Goal: Transaction & Acquisition: Purchase product/service

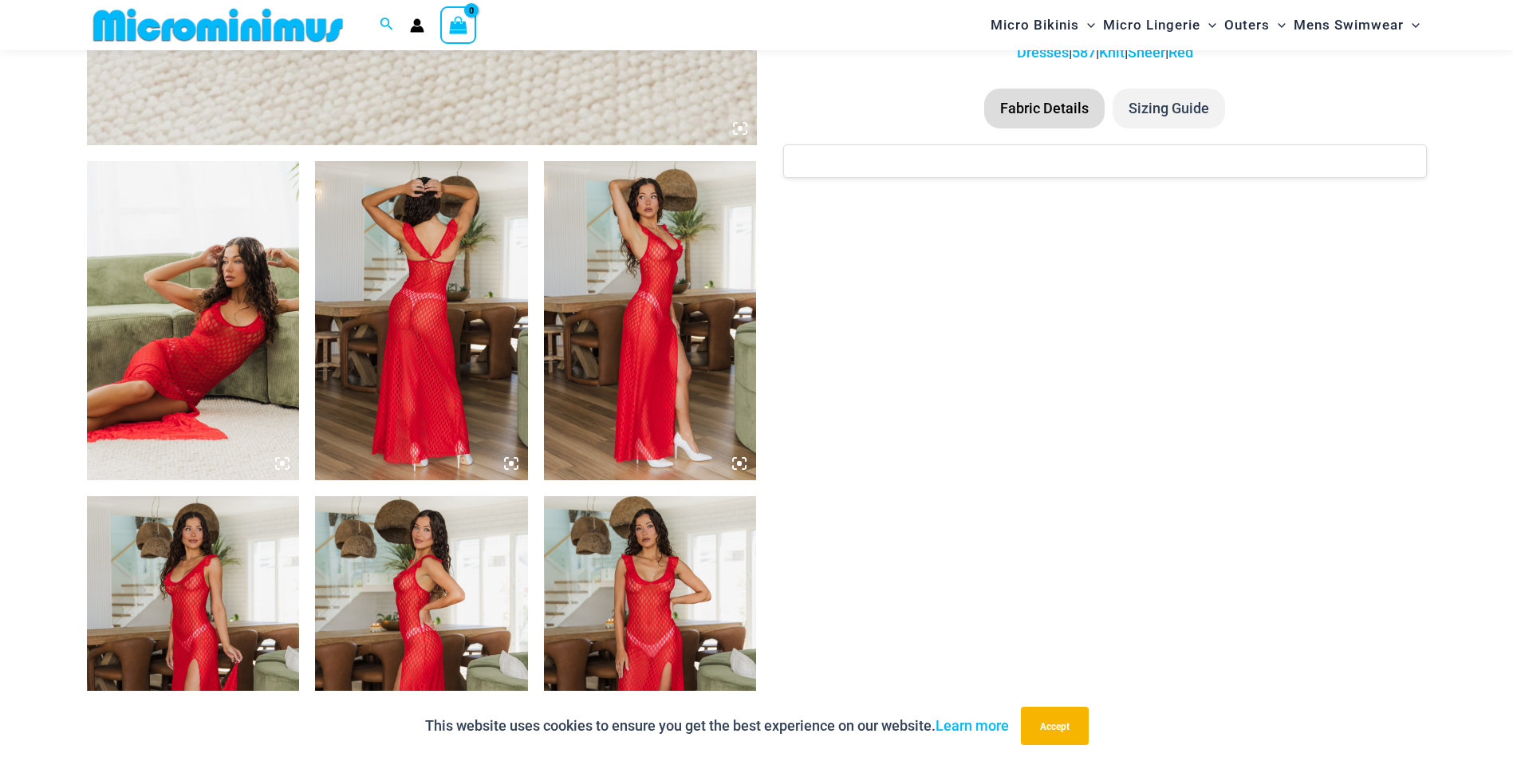
scroll to position [1023, 0]
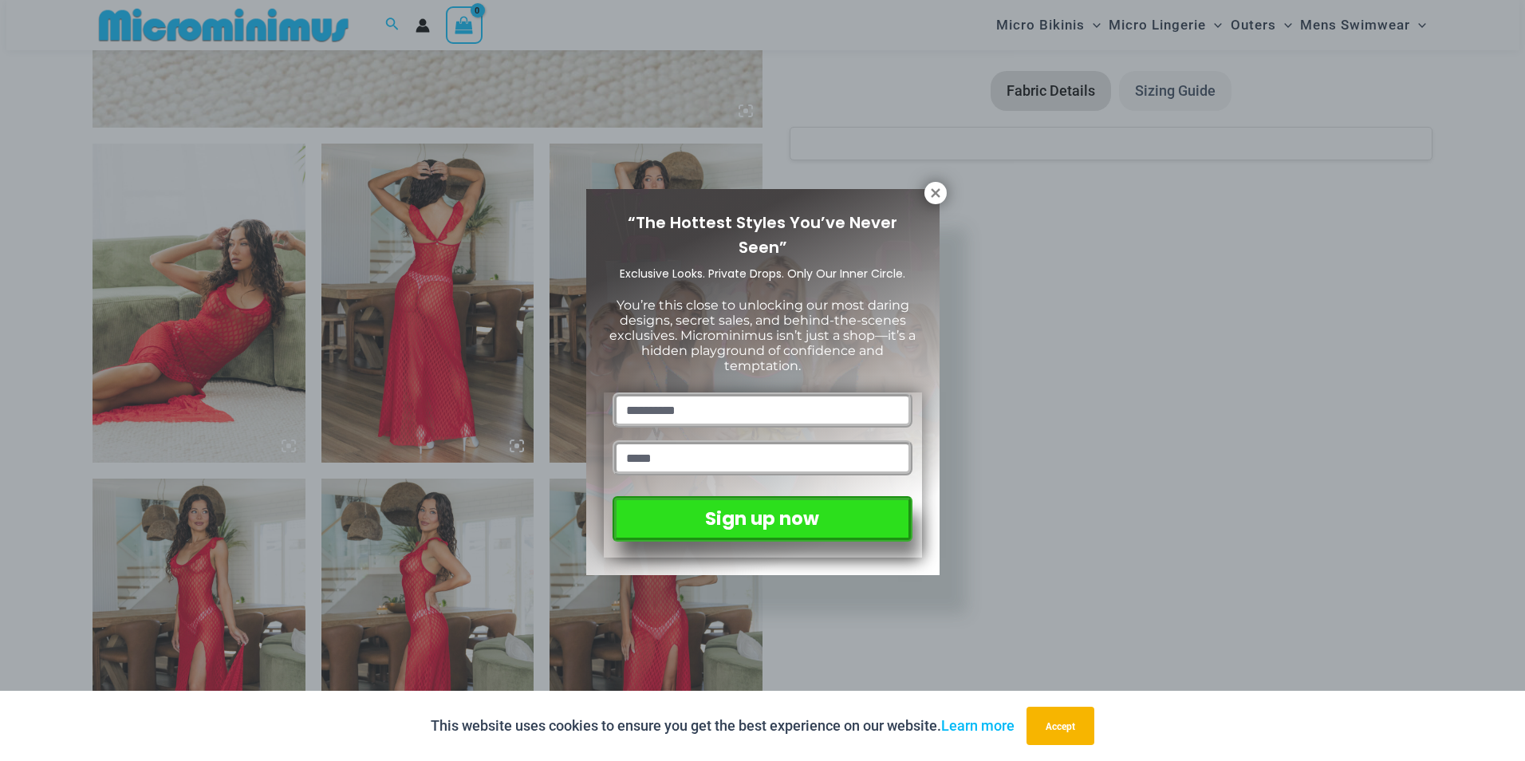
click at [215, 323] on div "“The Hottest Styles You’ve Never Seen” Exclusive Looks. Private Drops. Only Our…" at bounding box center [762, 380] width 1525 height 761
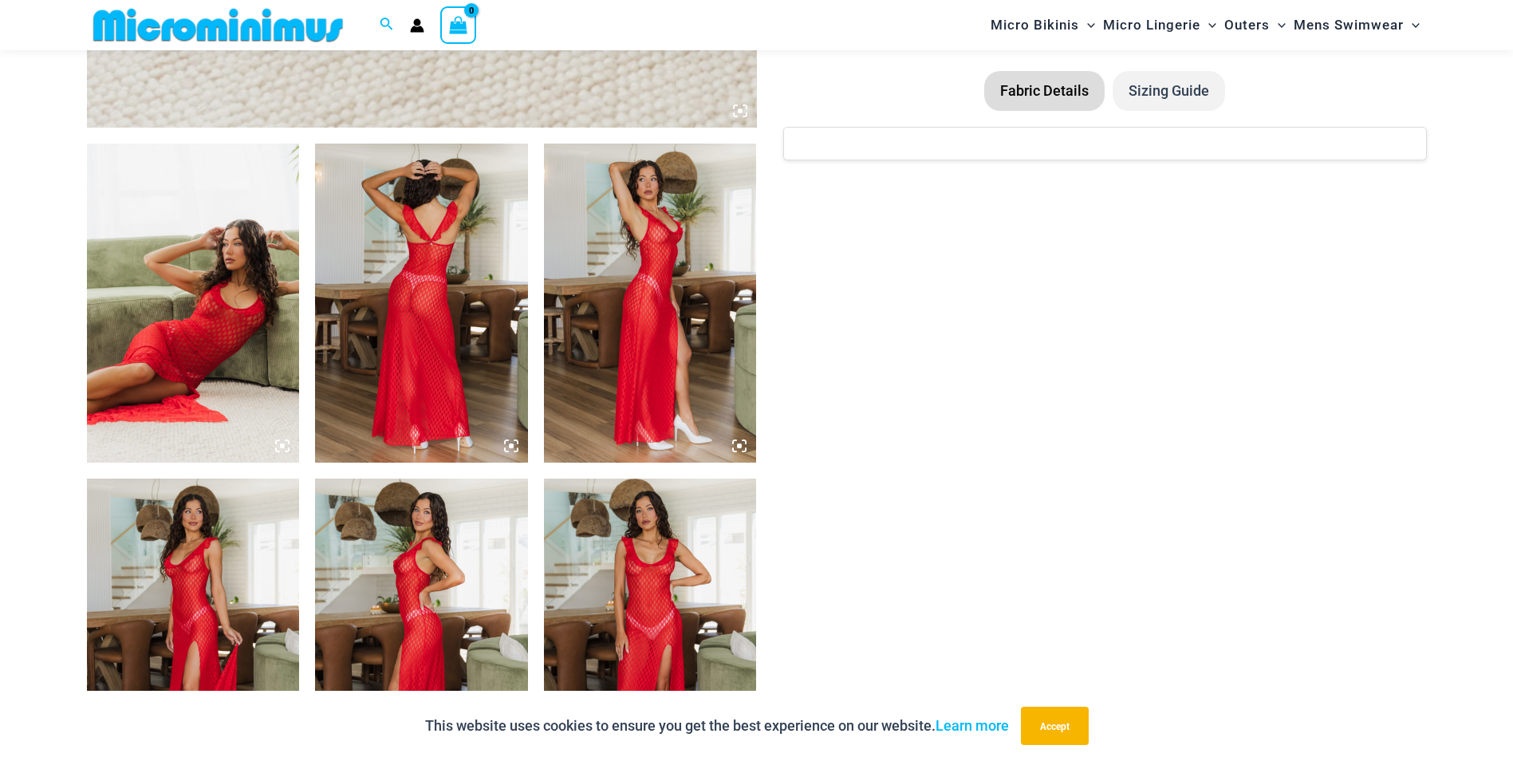
click at [413, 307] on img at bounding box center [421, 303] width 213 height 319
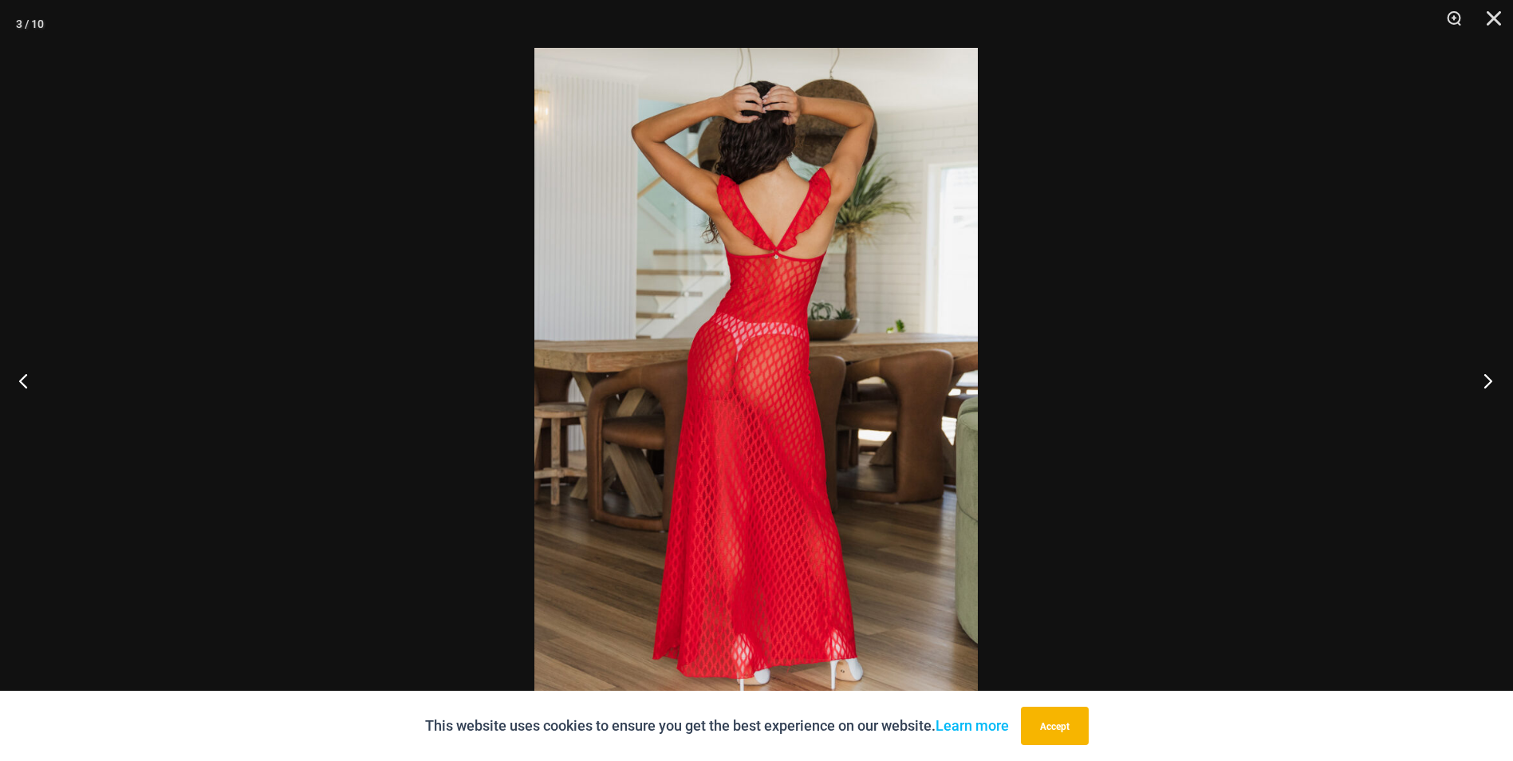
click at [1491, 378] on button "Next" at bounding box center [1483, 381] width 60 height 80
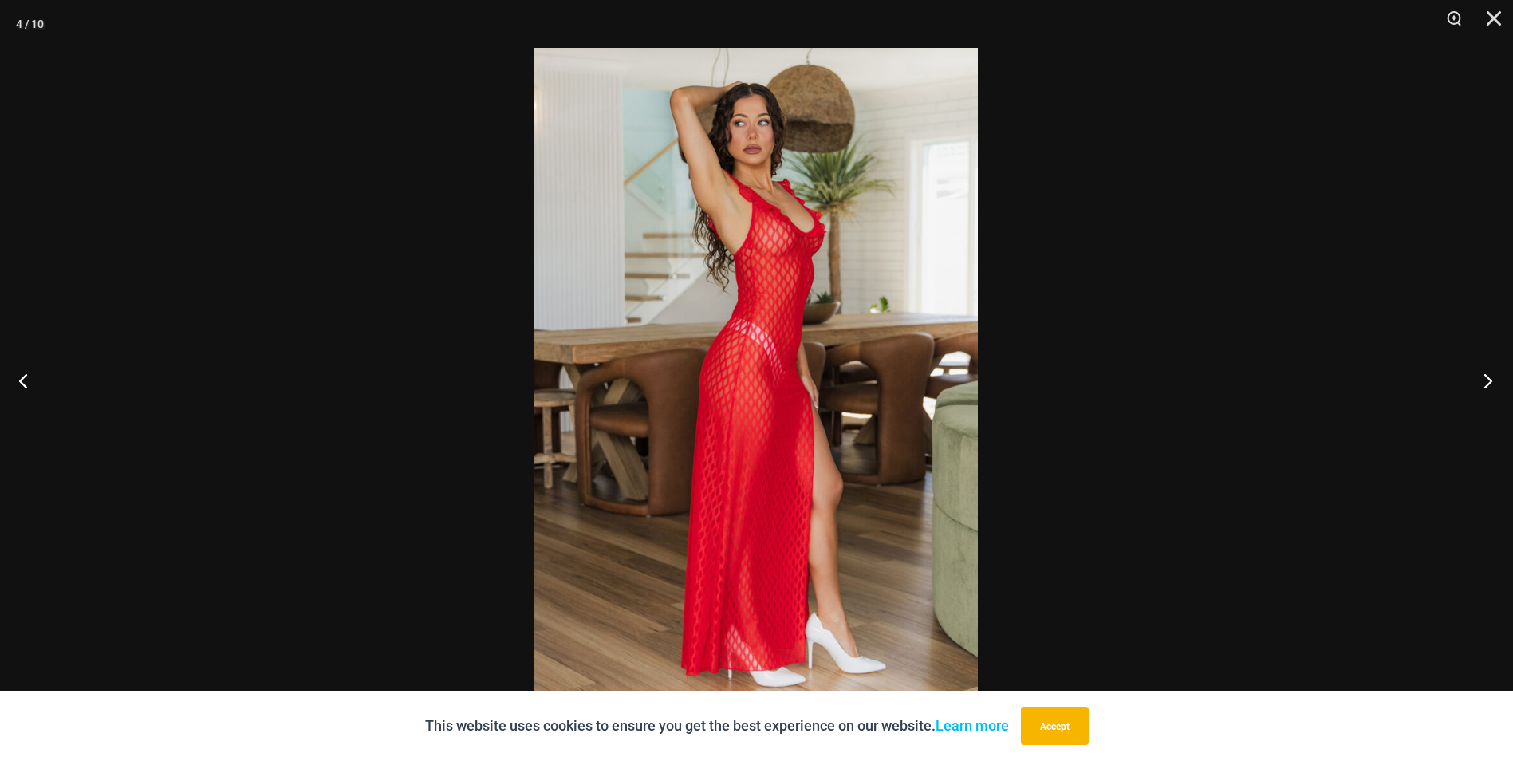
click at [1491, 378] on button "Next" at bounding box center [1483, 381] width 60 height 80
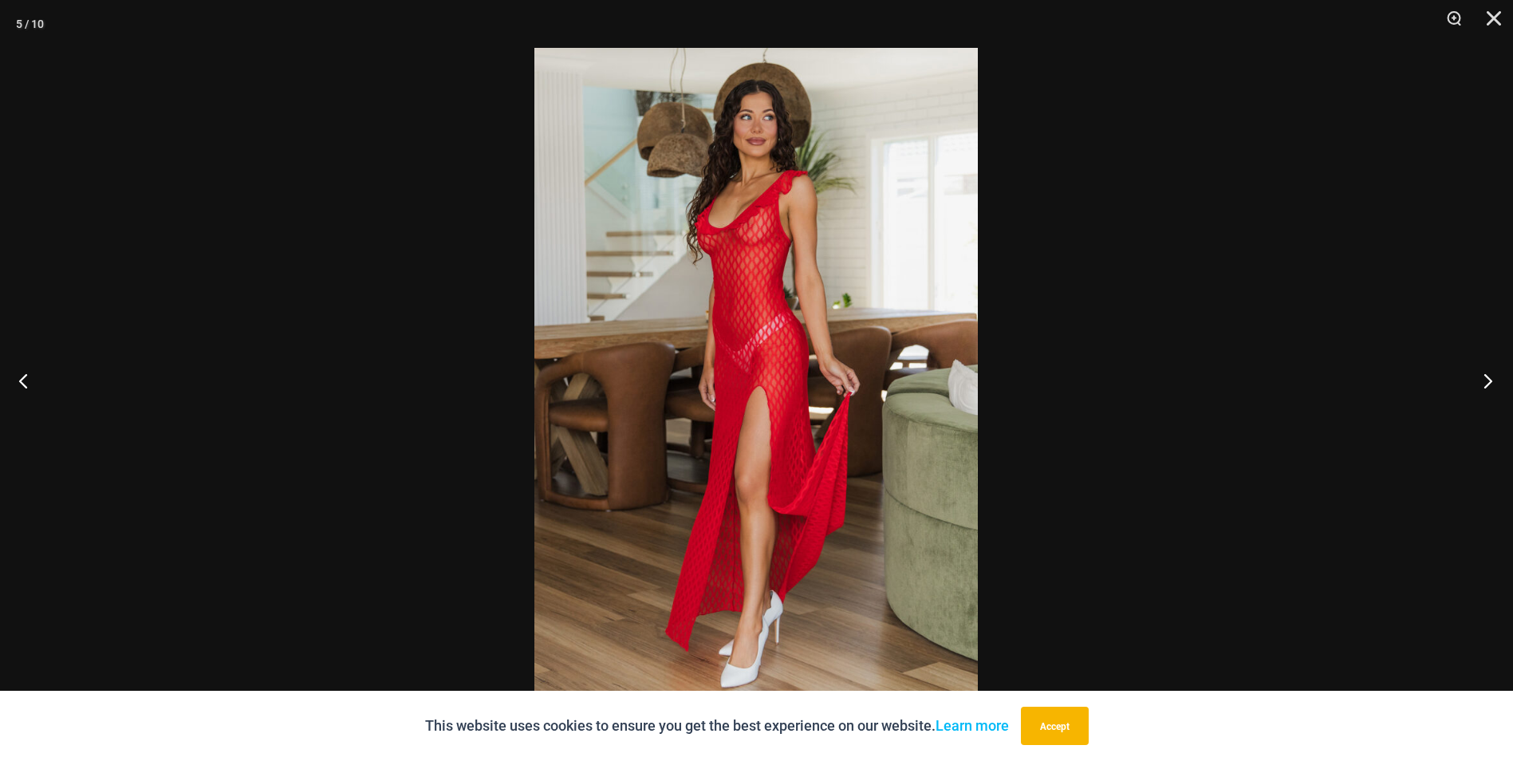
click at [1491, 378] on button "Next" at bounding box center [1483, 381] width 60 height 80
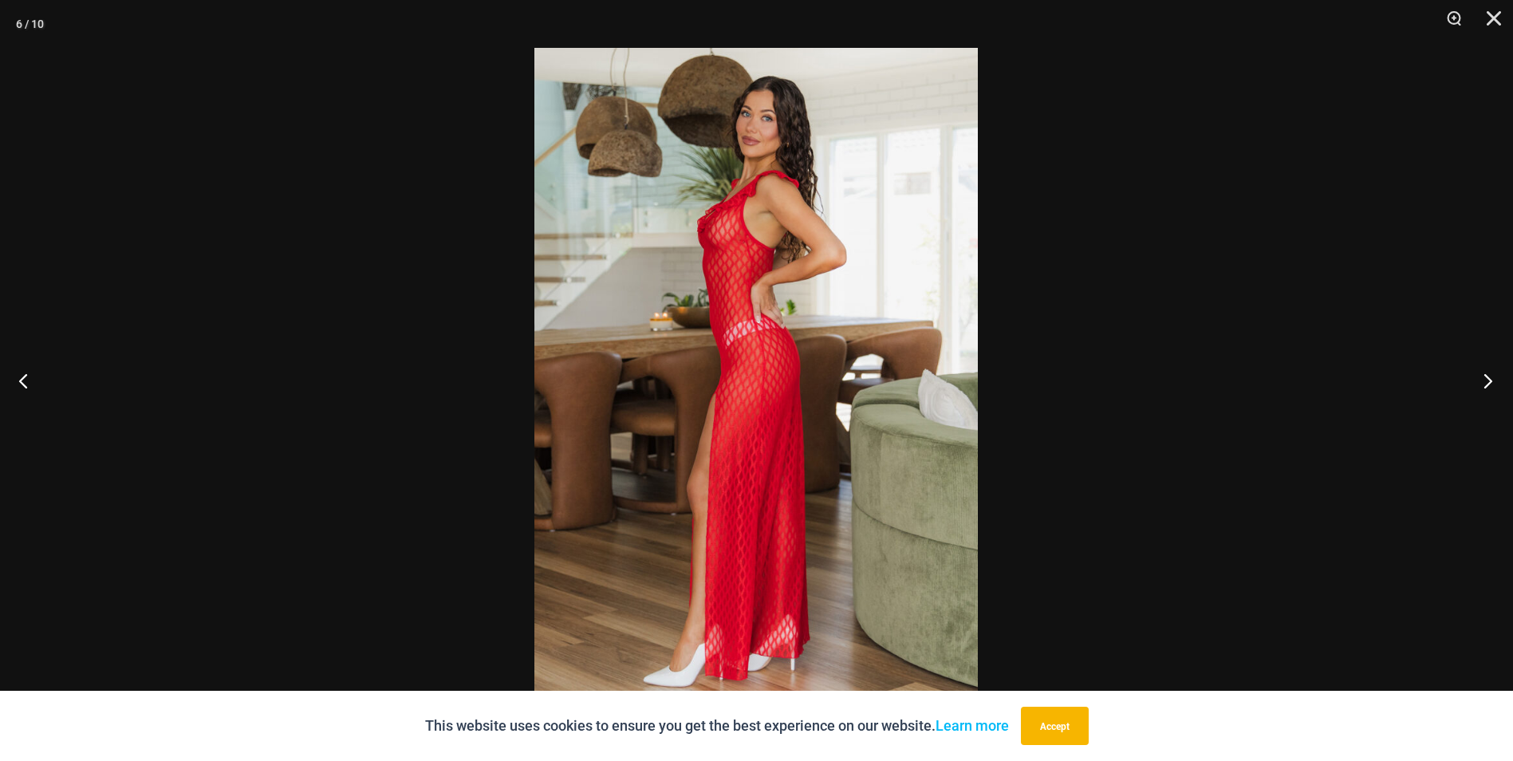
click at [1491, 378] on button "Next" at bounding box center [1483, 381] width 60 height 80
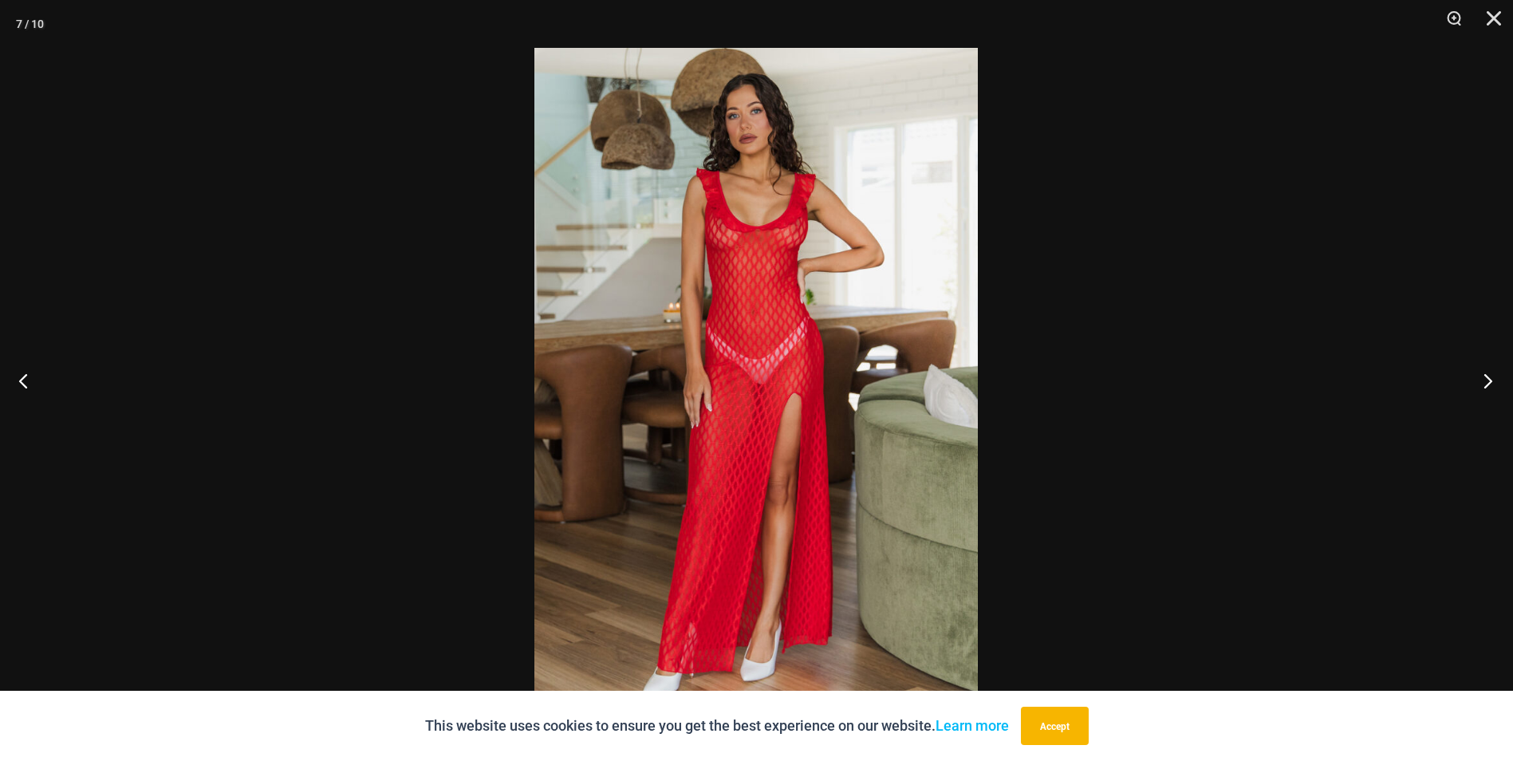
click at [1491, 378] on button "Next" at bounding box center [1483, 381] width 60 height 80
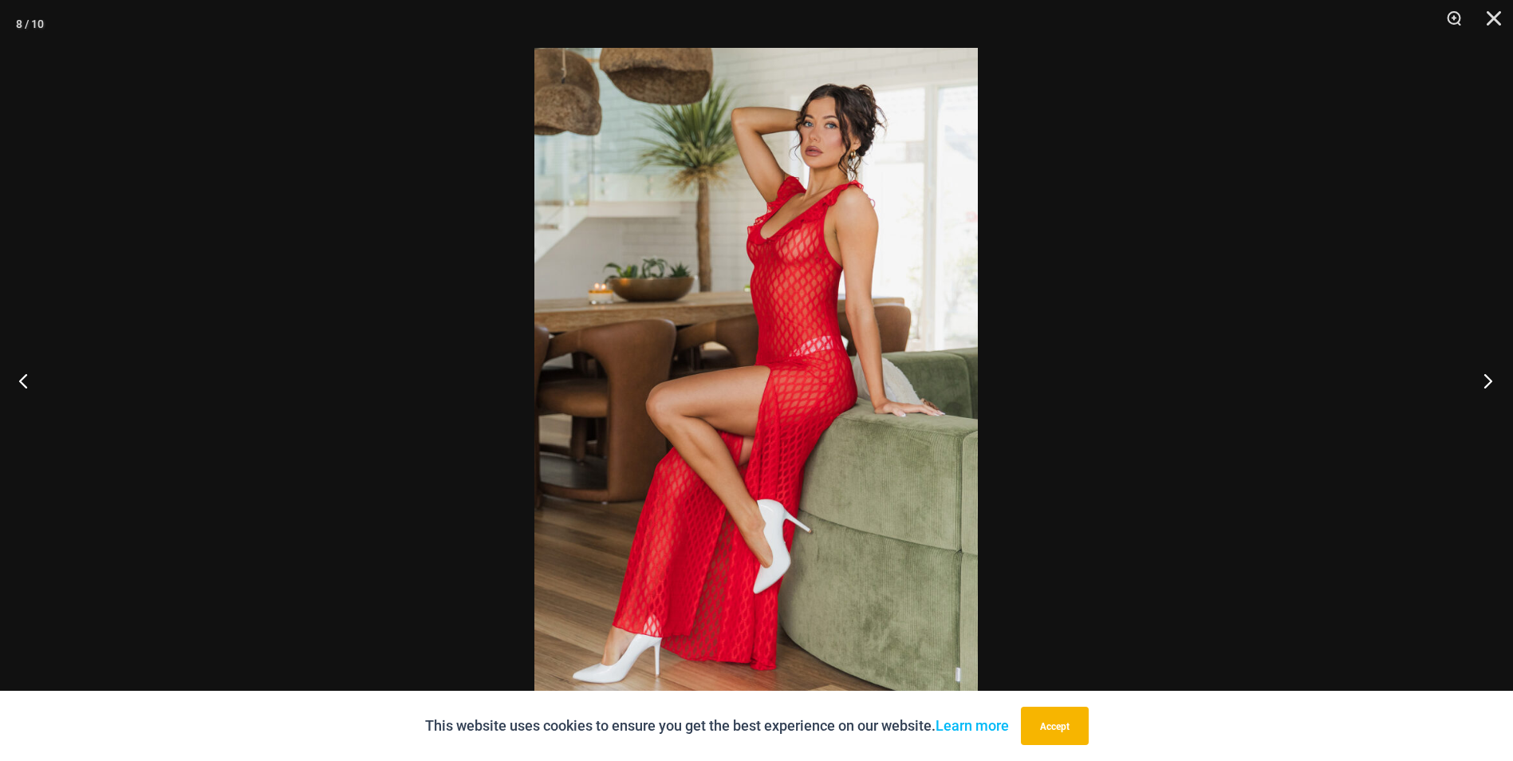
click at [1491, 378] on button "Next" at bounding box center [1483, 381] width 60 height 80
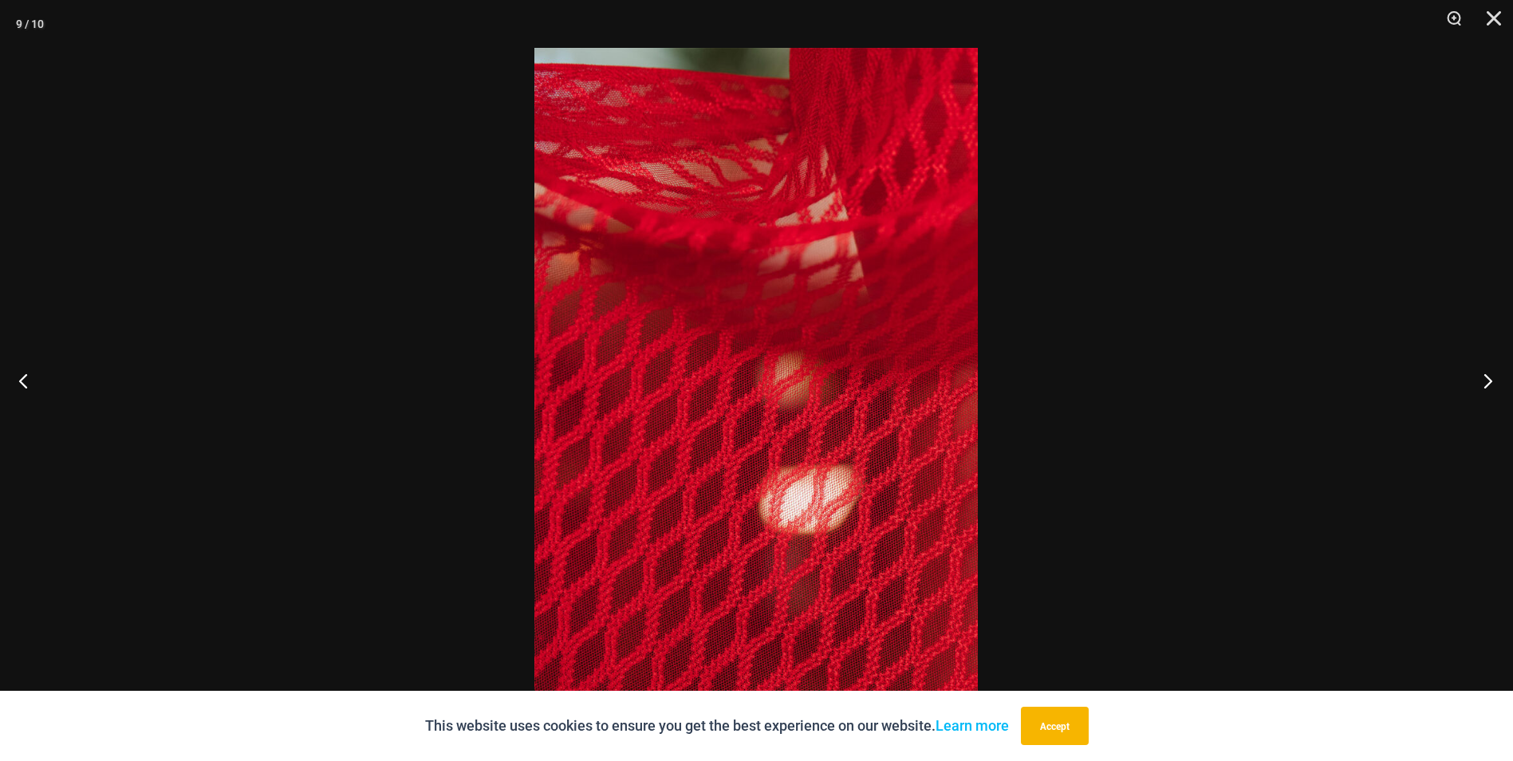
click at [1490, 378] on button "Next" at bounding box center [1483, 381] width 60 height 80
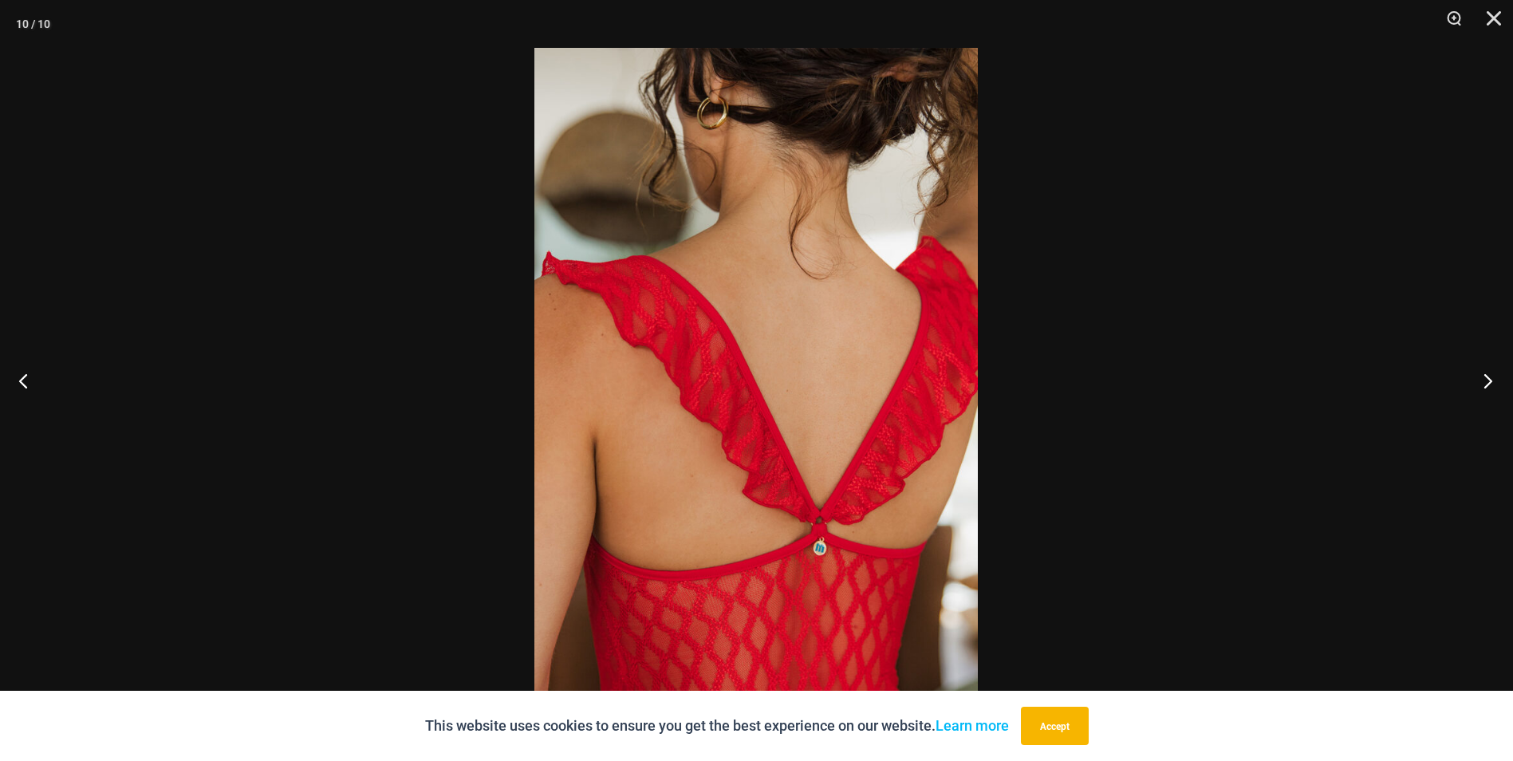
click at [1489, 378] on button "Next" at bounding box center [1483, 381] width 60 height 80
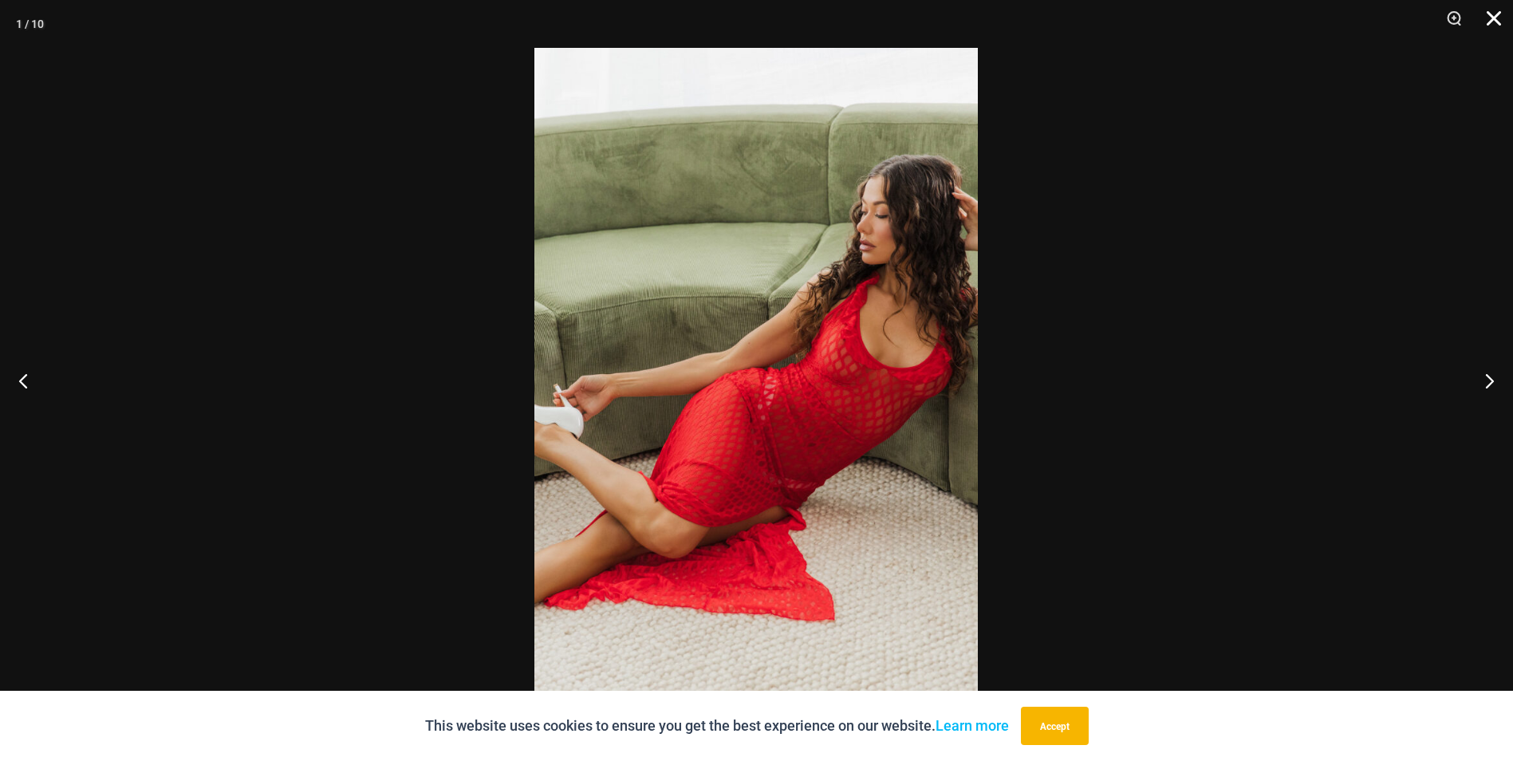
click at [1492, 16] on button "Close" at bounding box center [1488, 24] width 40 height 48
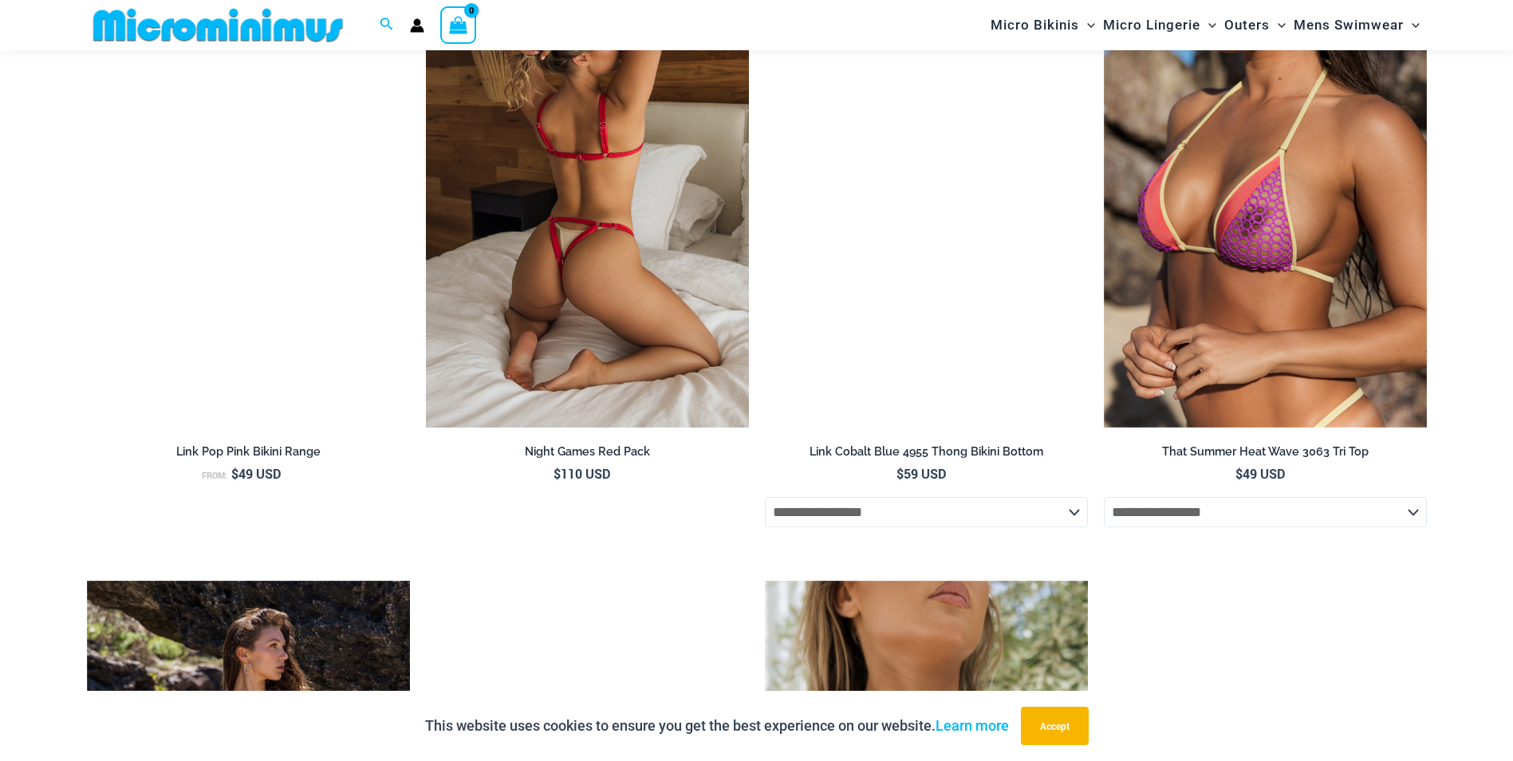
scroll to position [2299, 0]
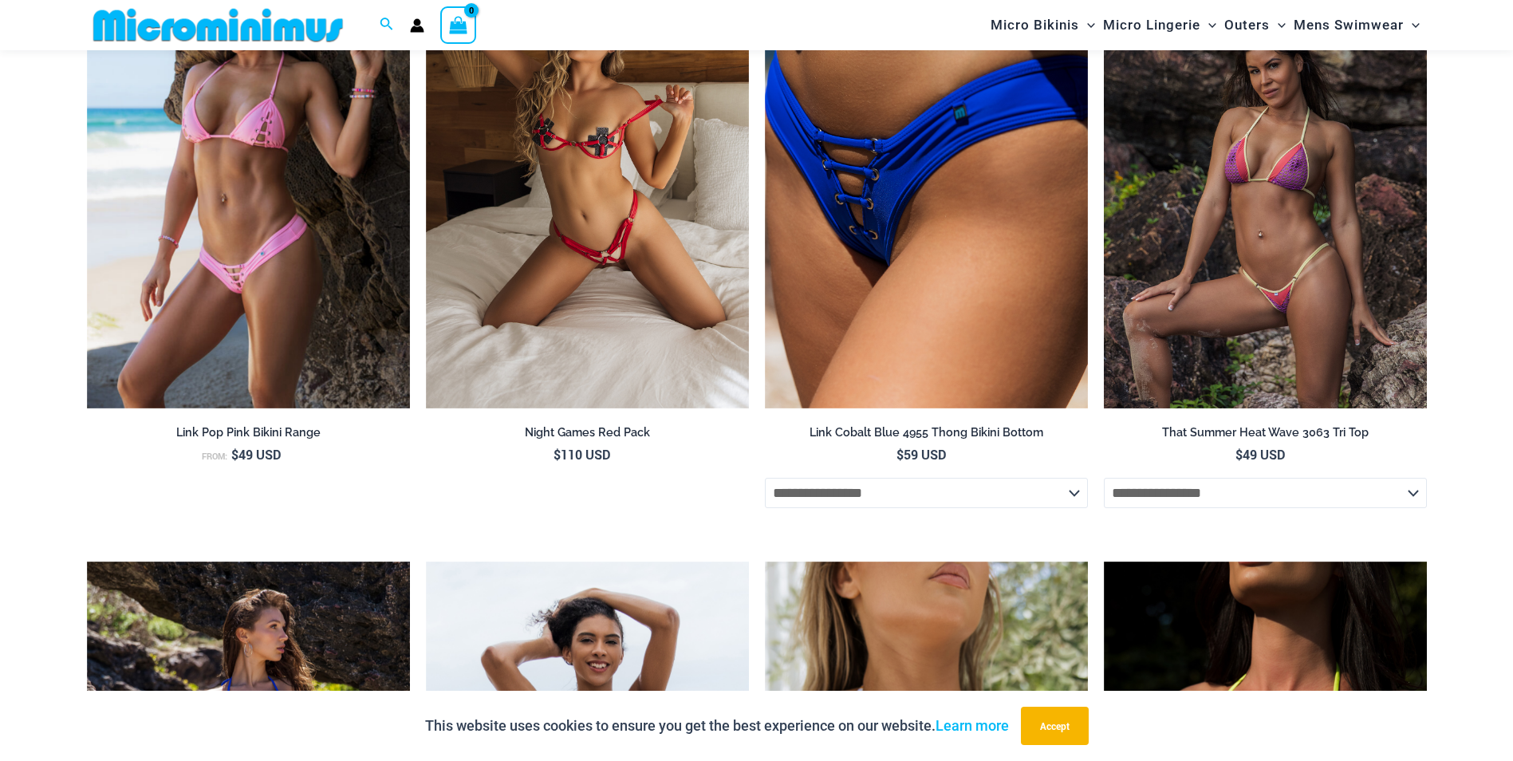
click at [1270, 168] on img at bounding box center [1265, 165] width 323 height 485
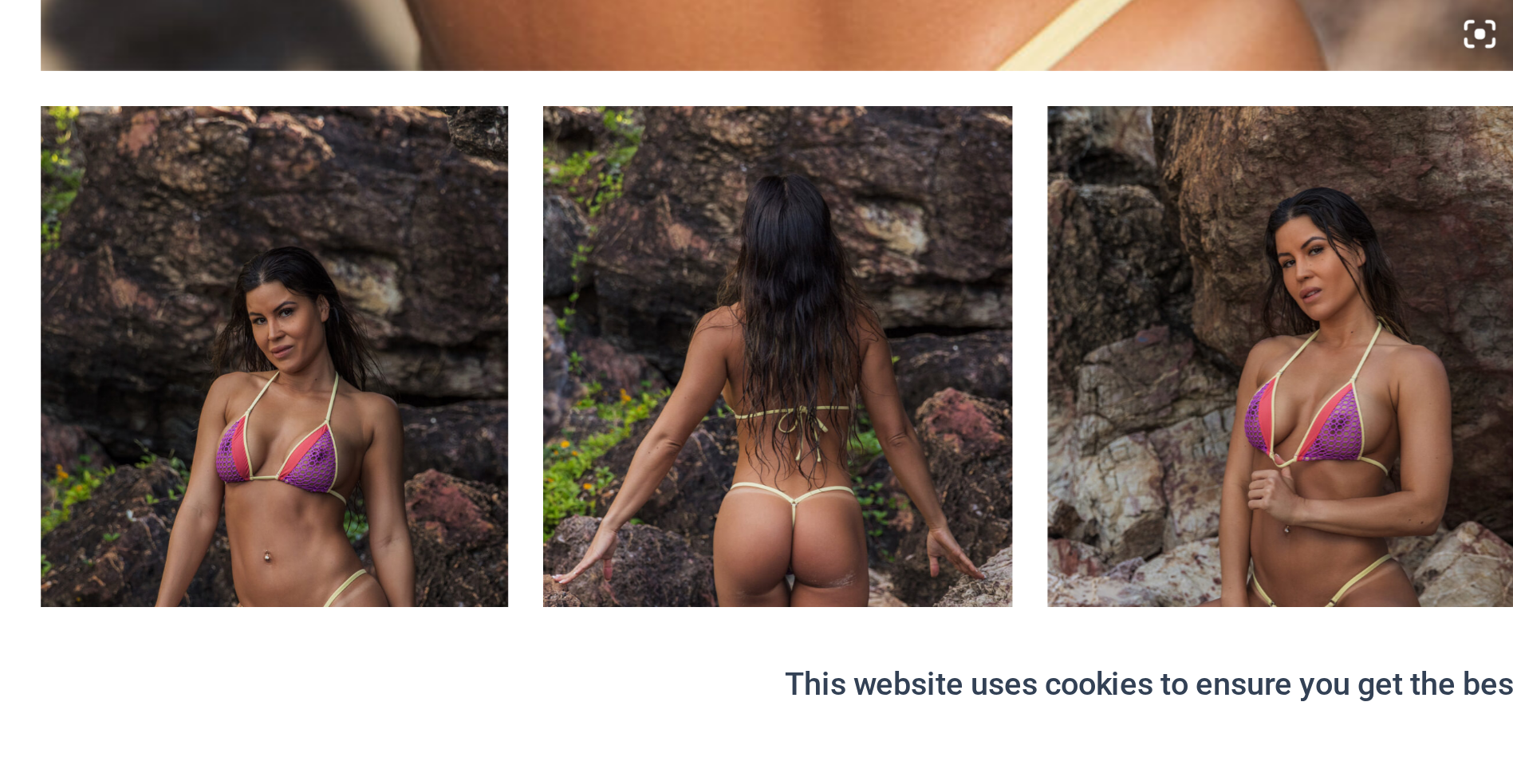
scroll to position [803, 0]
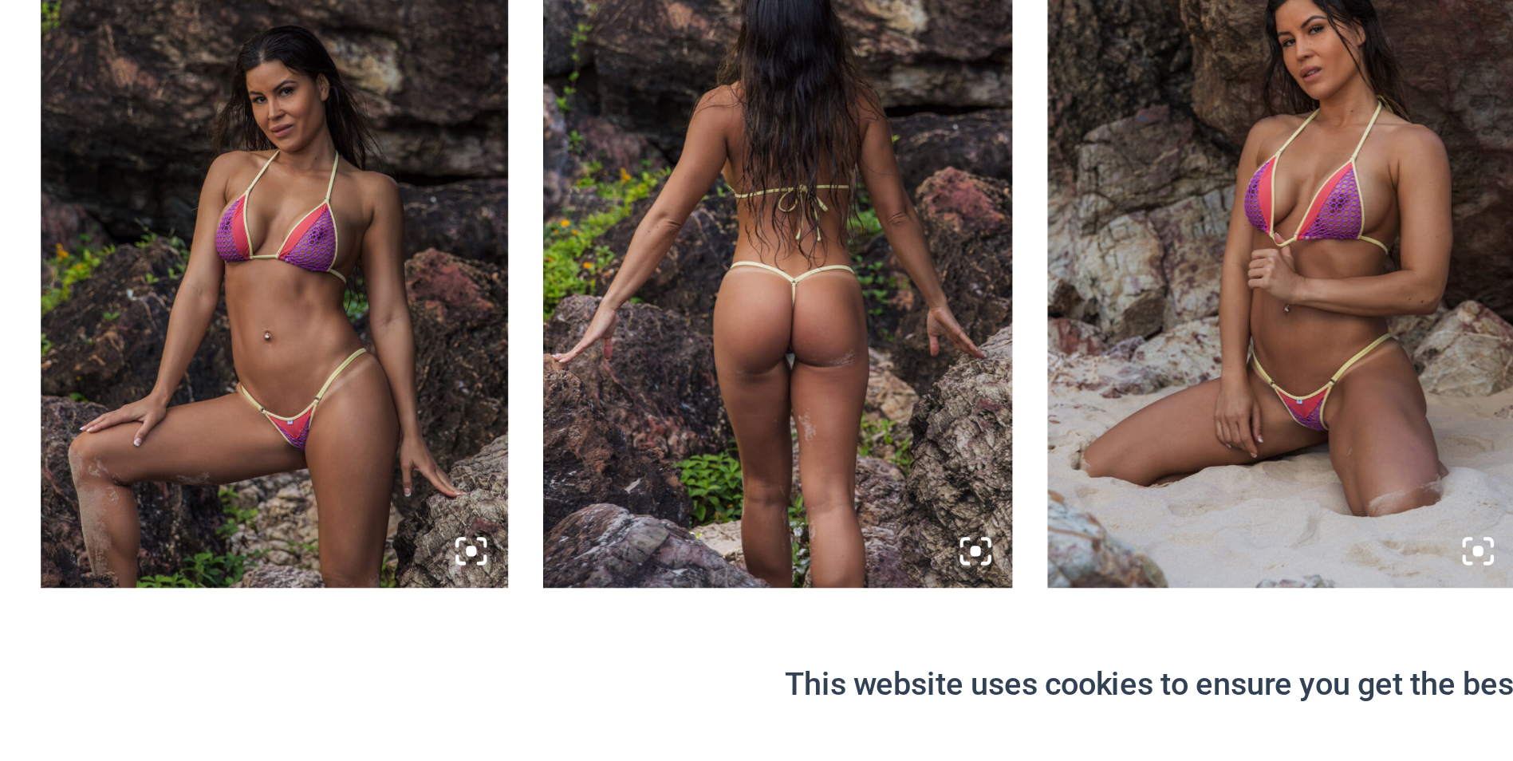
click at [203, 562] on img at bounding box center [193, 522] width 213 height 319
click at [196, 560] on img at bounding box center [193, 522] width 213 height 319
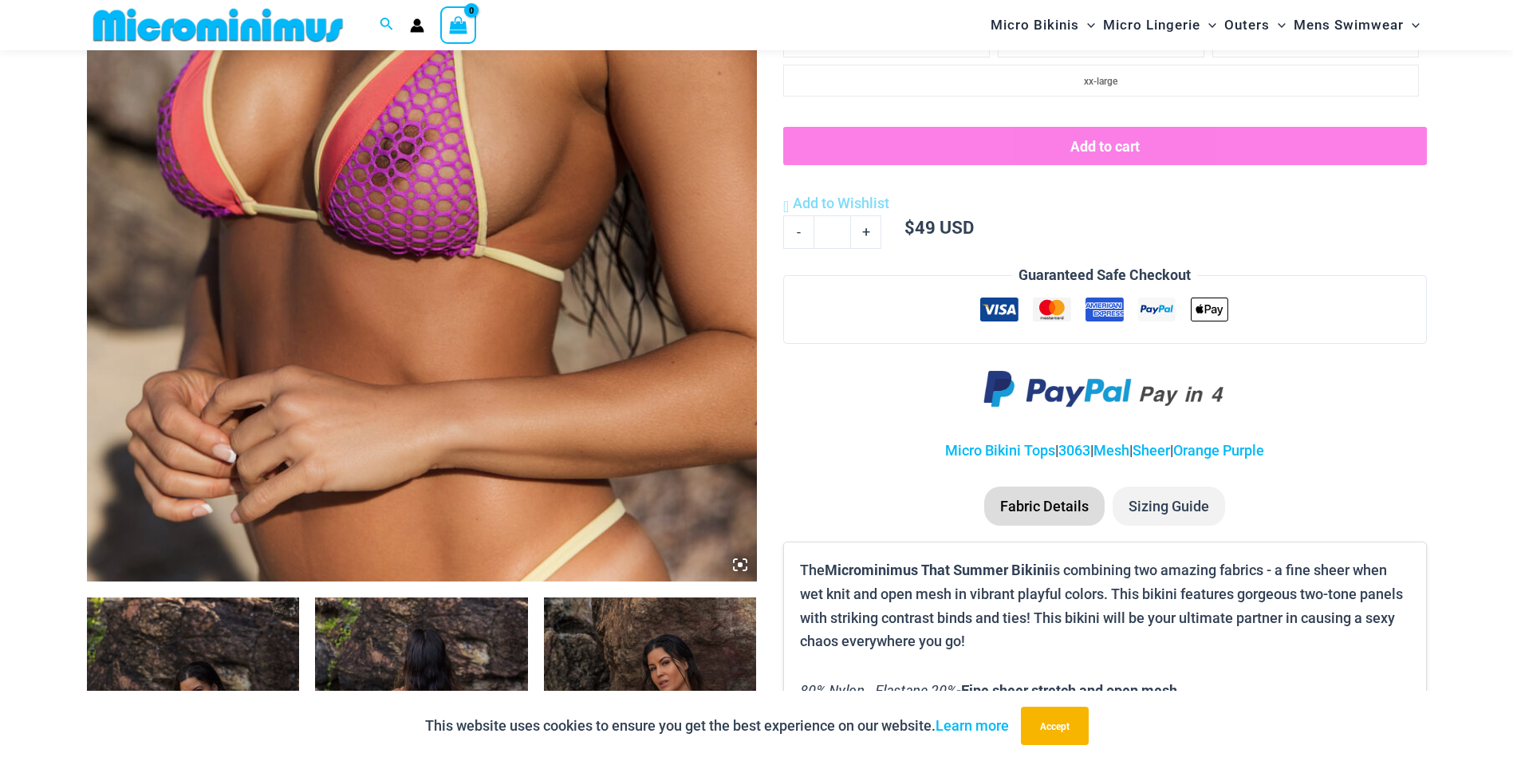
scroll to position [949, 0]
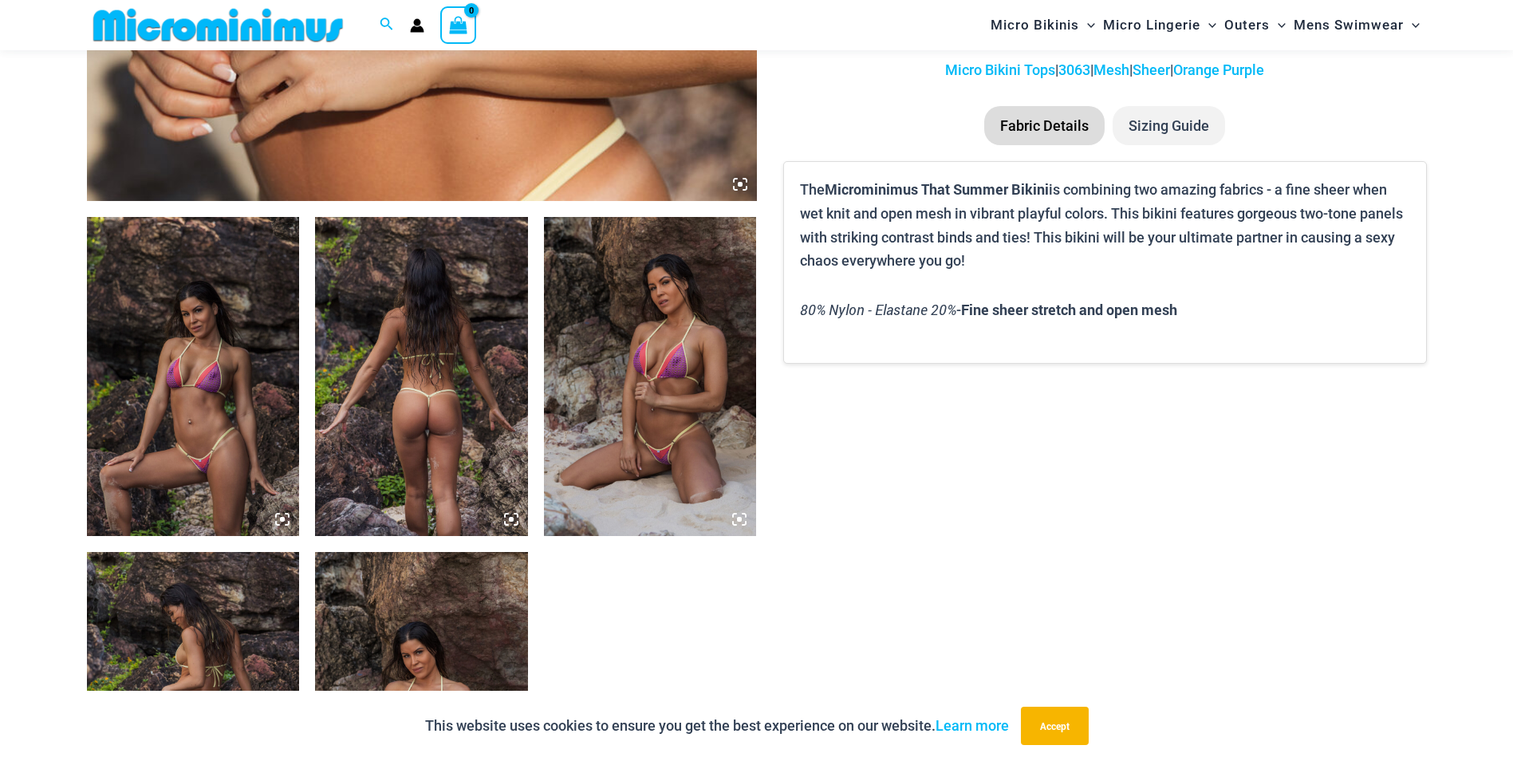
click at [187, 323] on img at bounding box center [193, 376] width 213 height 319
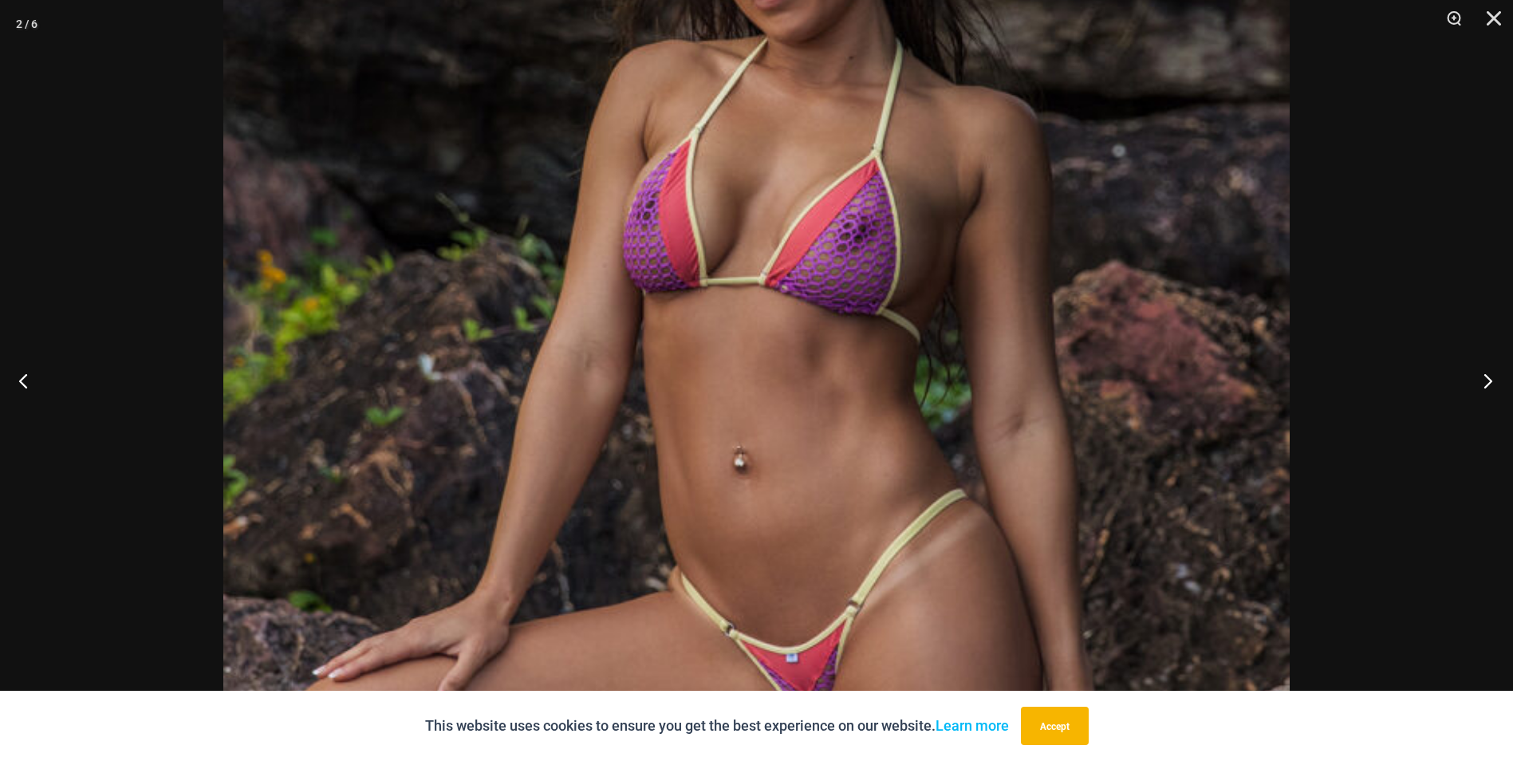
click at [1488, 381] on button "Next" at bounding box center [1483, 381] width 60 height 80
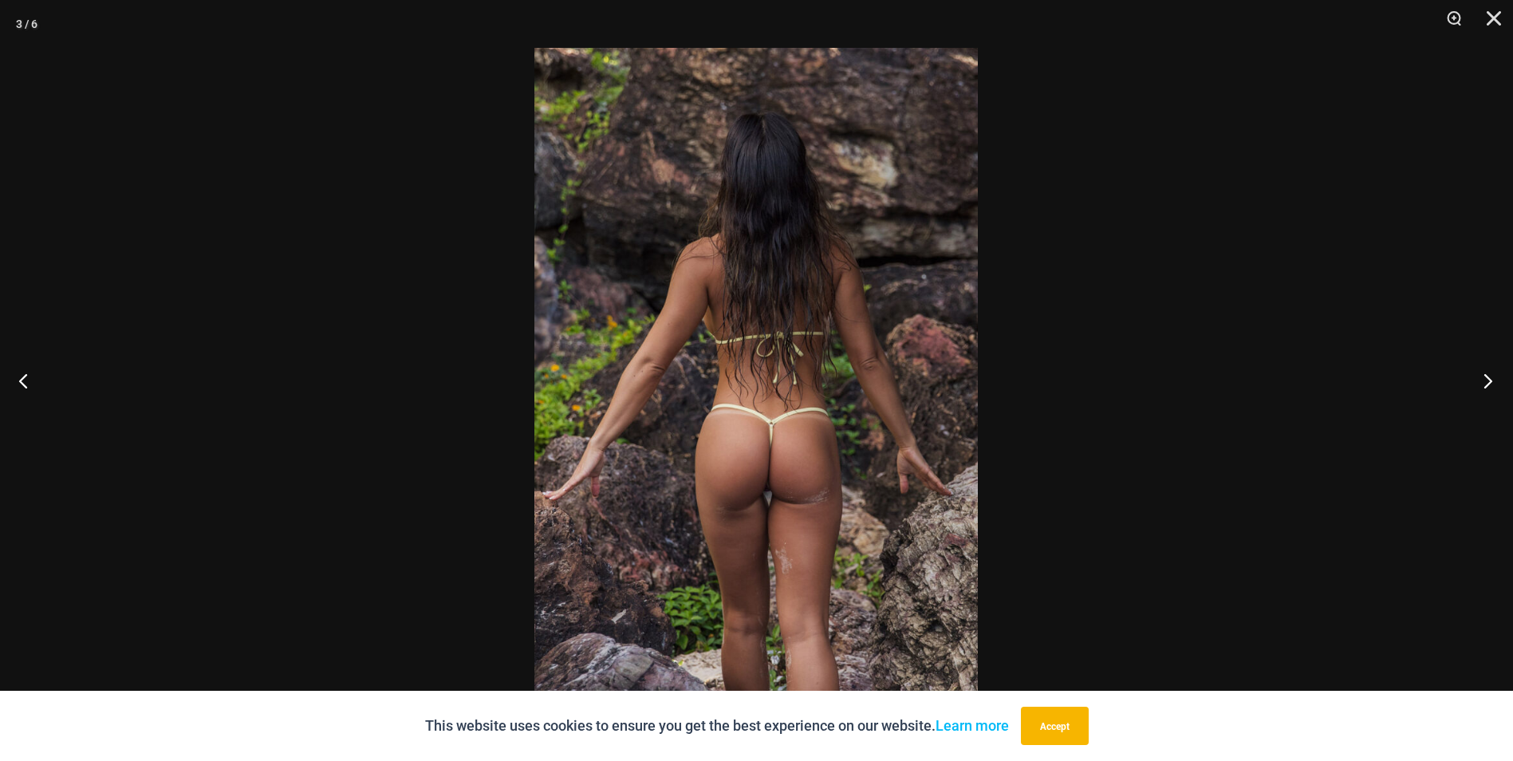
click at [1488, 381] on button "Next" at bounding box center [1483, 381] width 60 height 80
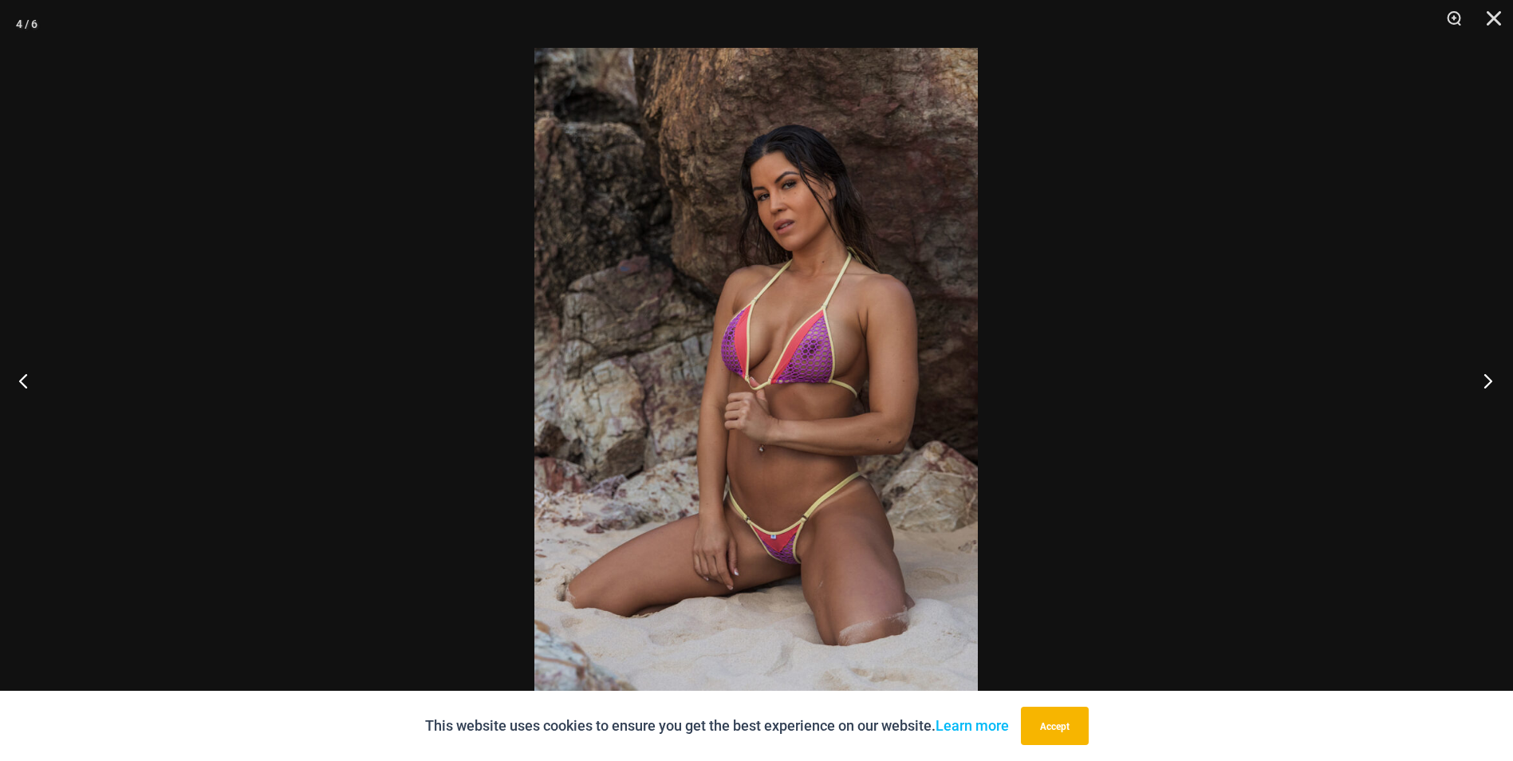
click at [1488, 381] on button "Next" at bounding box center [1483, 381] width 60 height 80
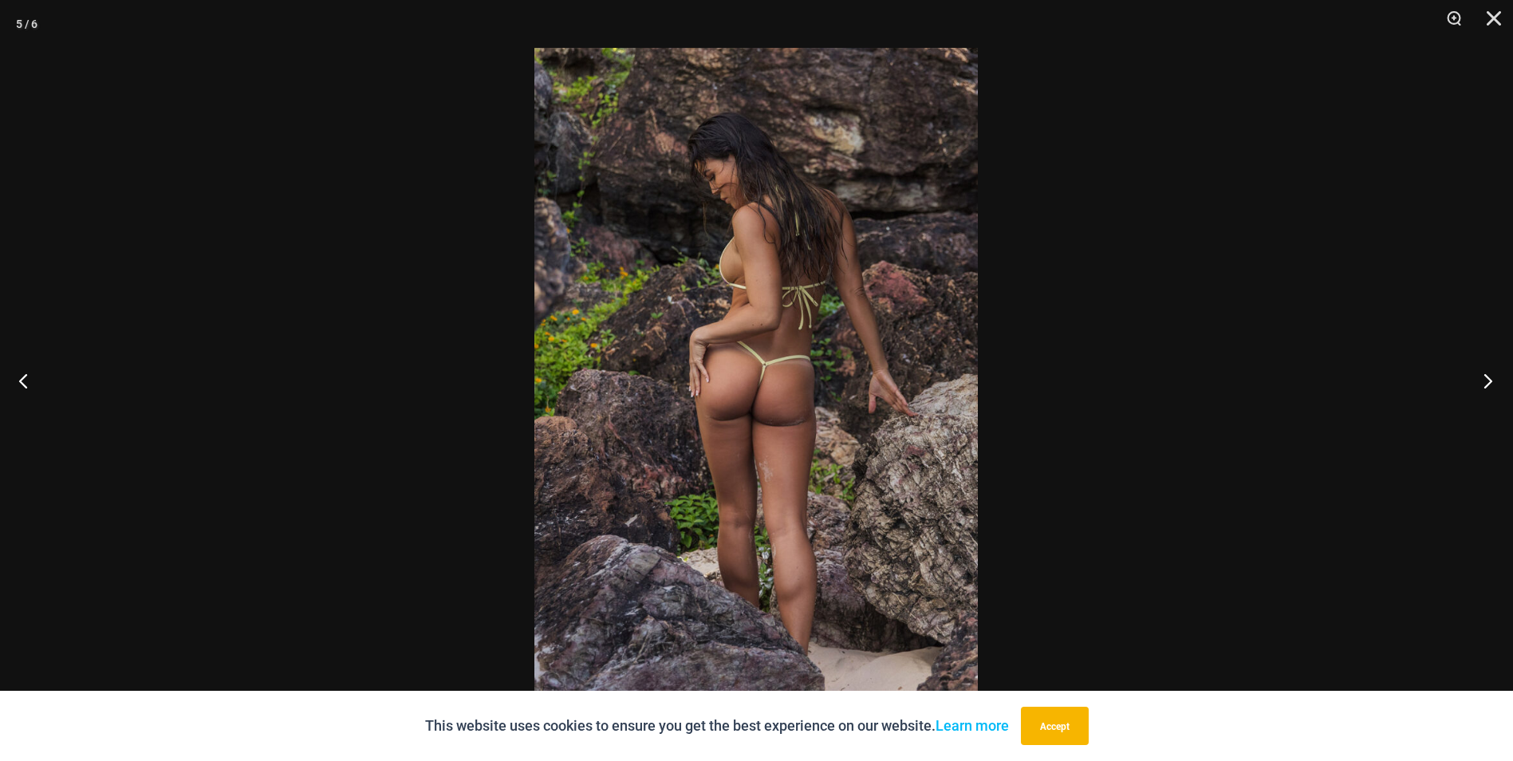
click at [1488, 381] on button "Next" at bounding box center [1483, 381] width 60 height 80
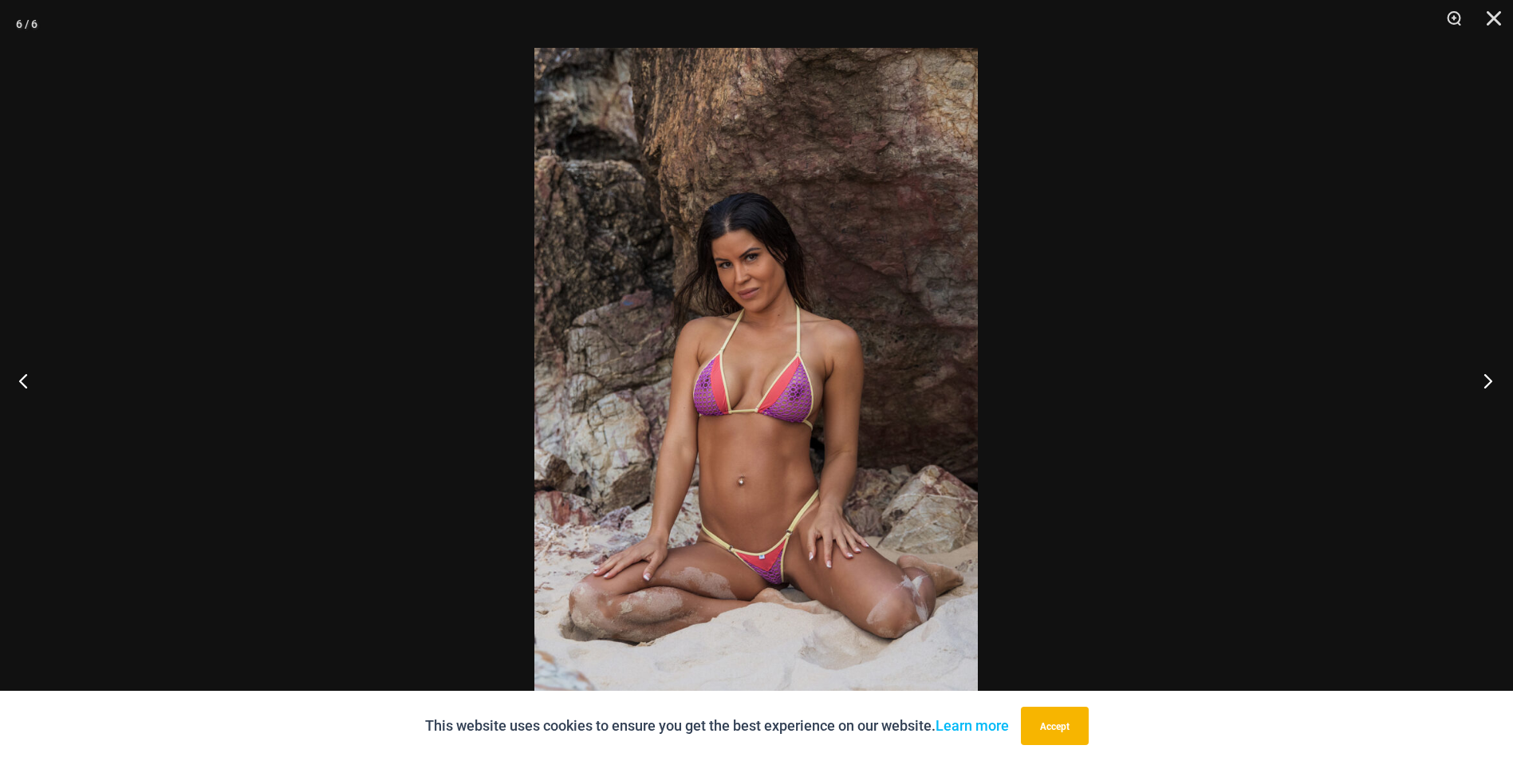
click at [1487, 384] on button "Next" at bounding box center [1483, 381] width 60 height 80
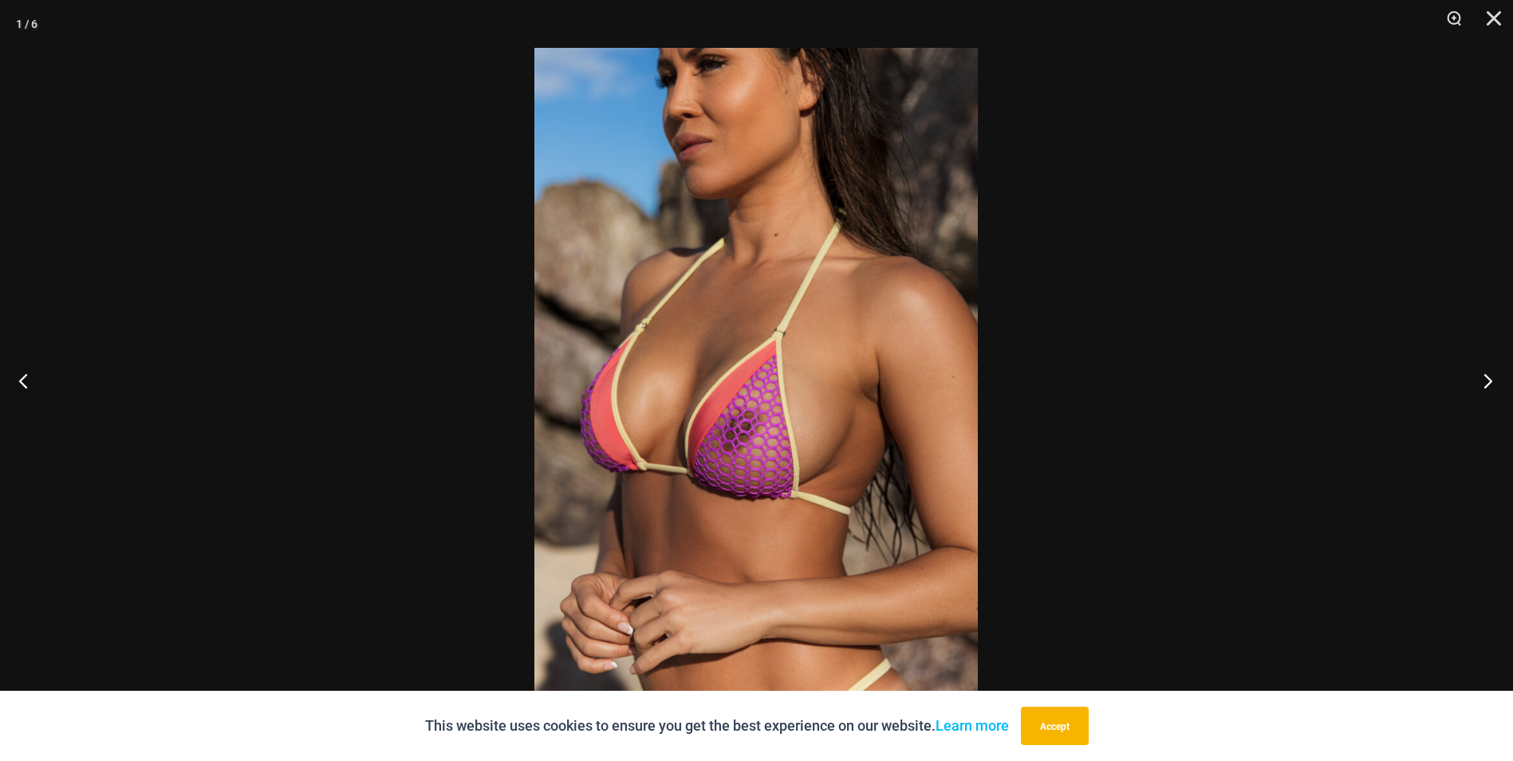
click at [1487, 383] on button "Next" at bounding box center [1483, 381] width 60 height 80
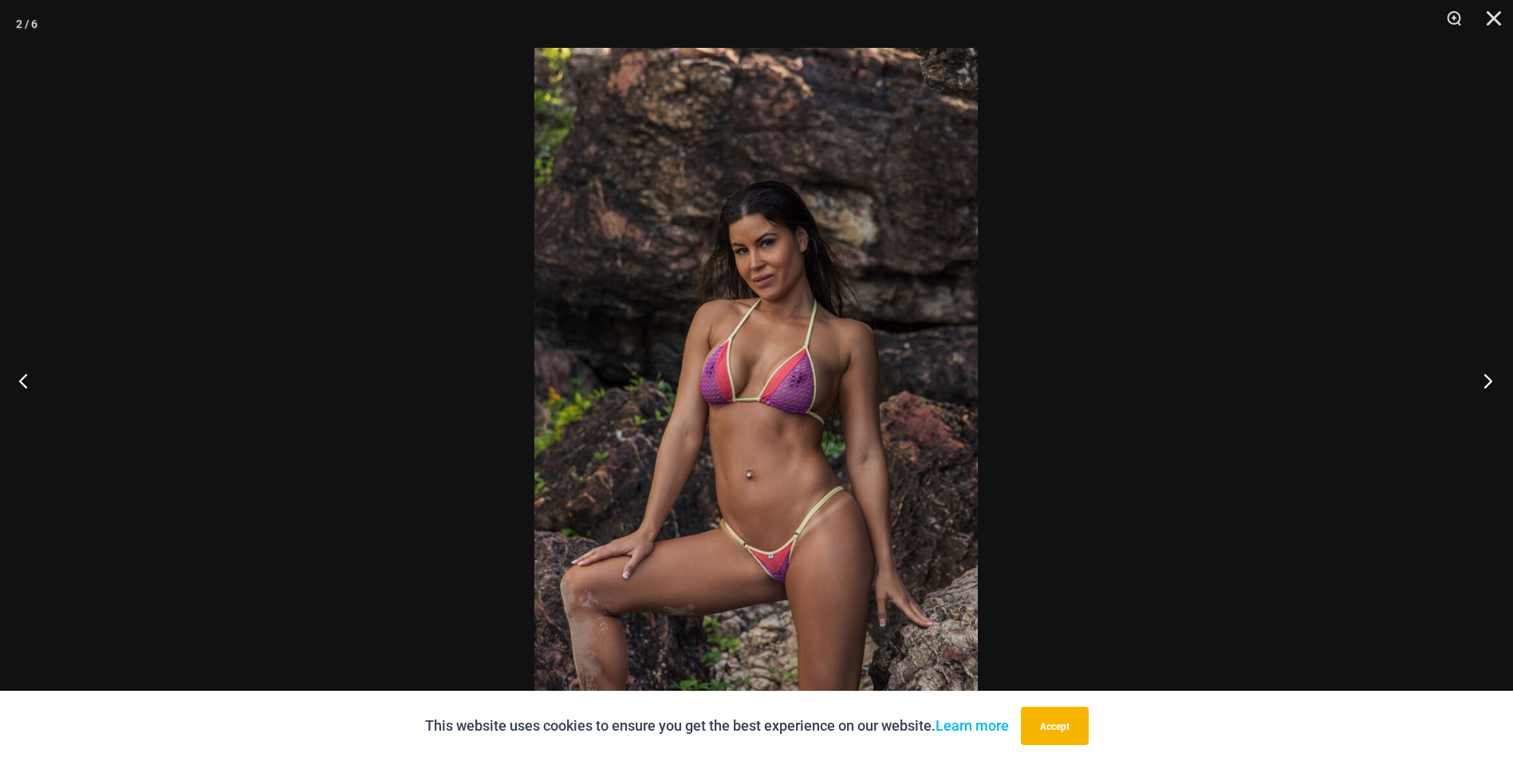
click at [1487, 383] on button "Next" at bounding box center [1483, 381] width 60 height 80
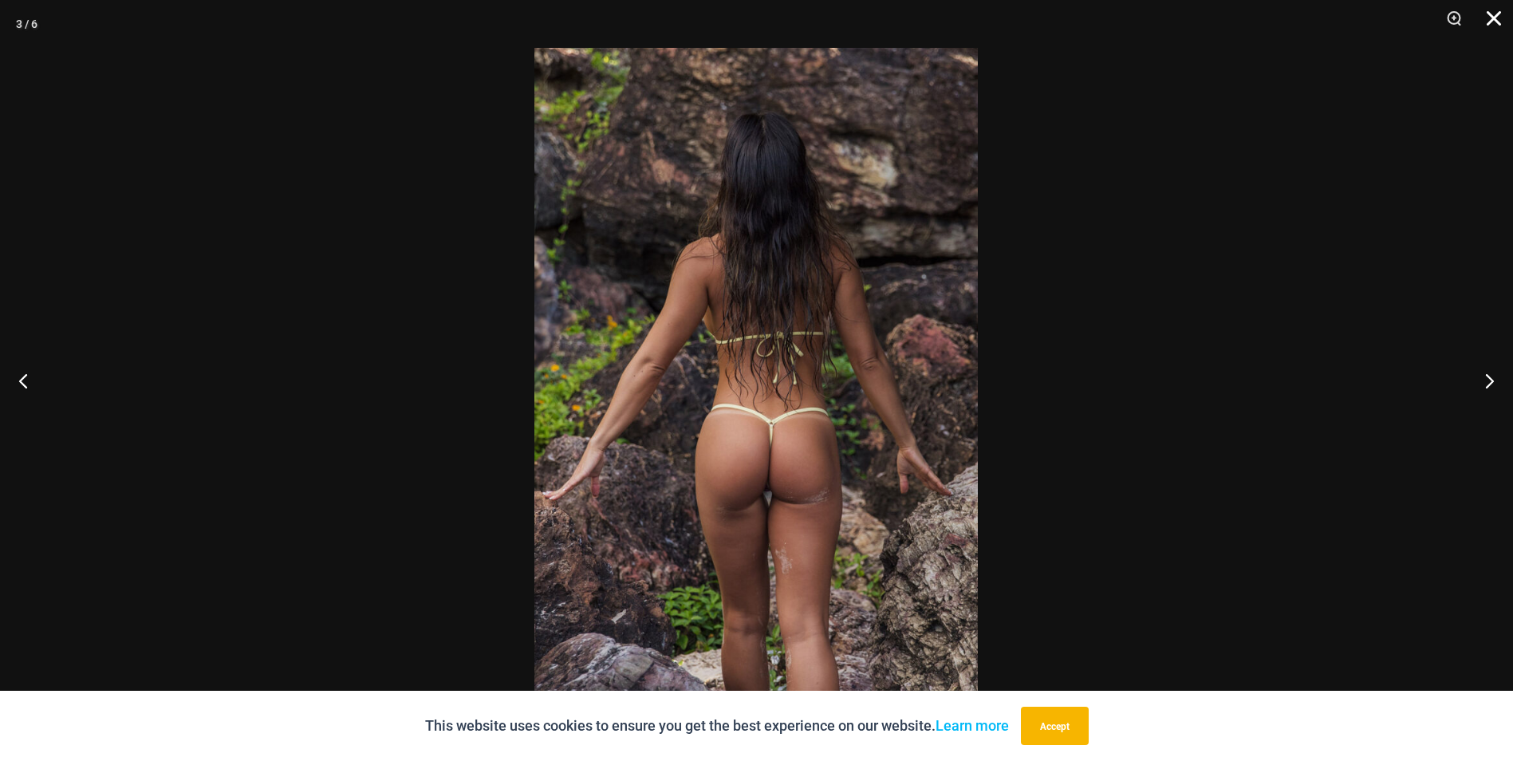
click at [1493, 17] on button "Close" at bounding box center [1488, 24] width 40 height 48
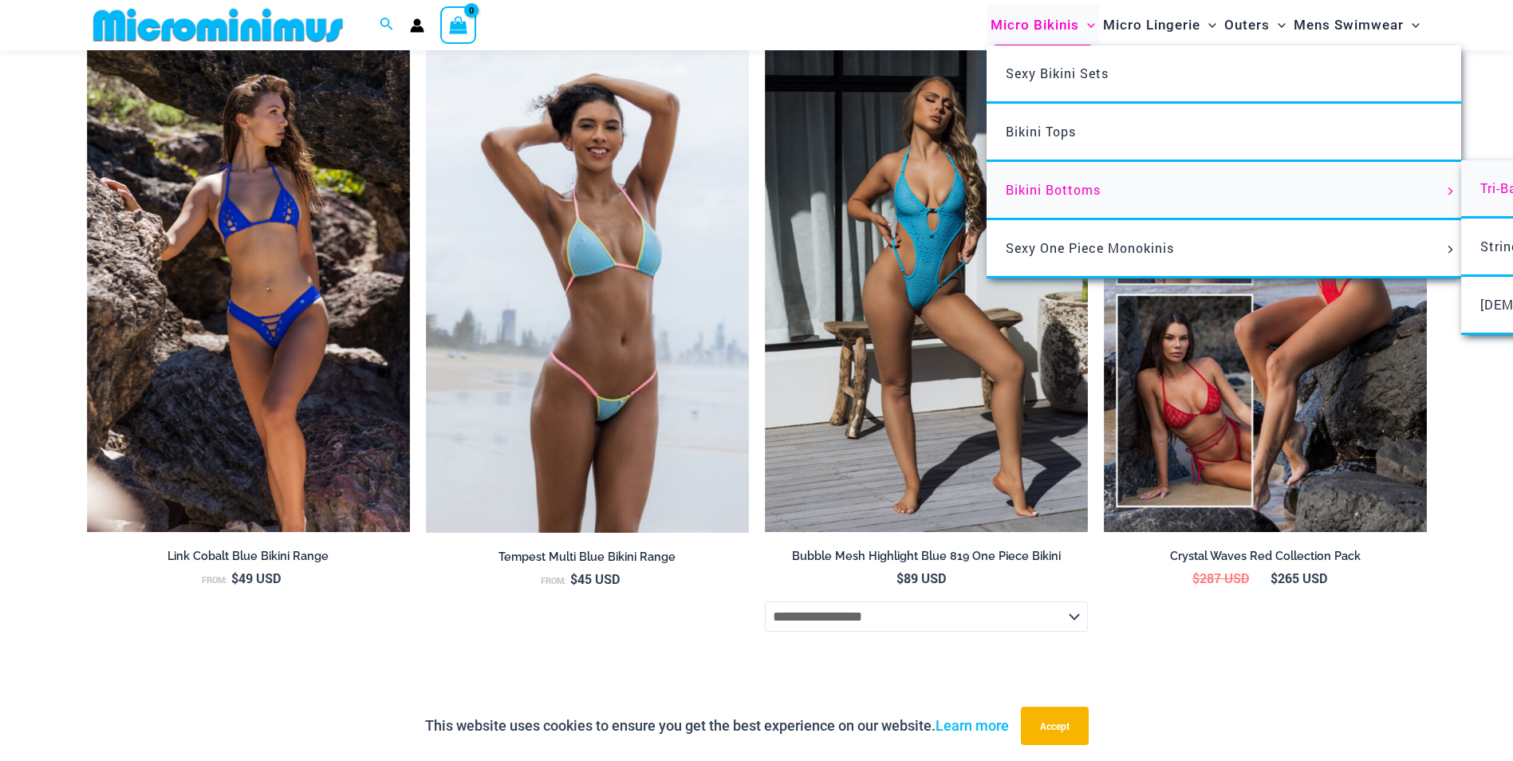
scroll to position [5356, 0]
